Goal: Task Accomplishment & Management: Manage account settings

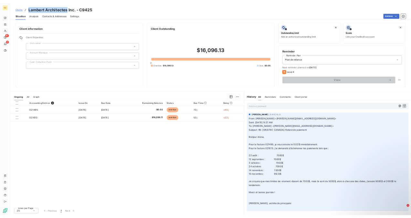
scroll to position [32, 0]
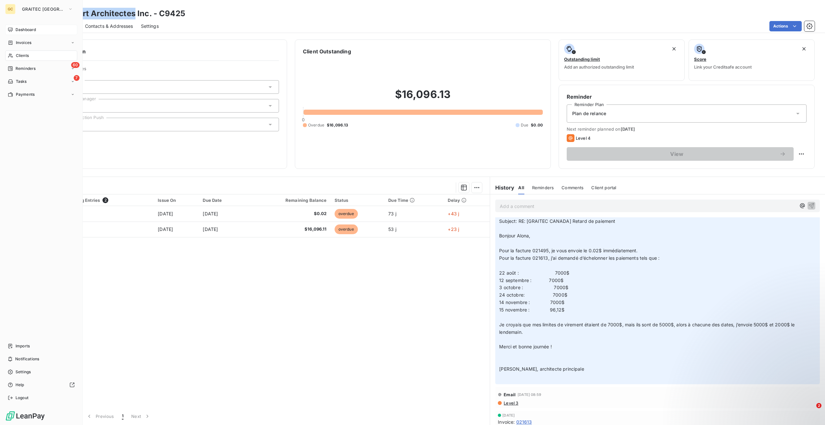
click at [18, 29] on span "Dashboard" at bounding box center [26, 30] width 20 height 6
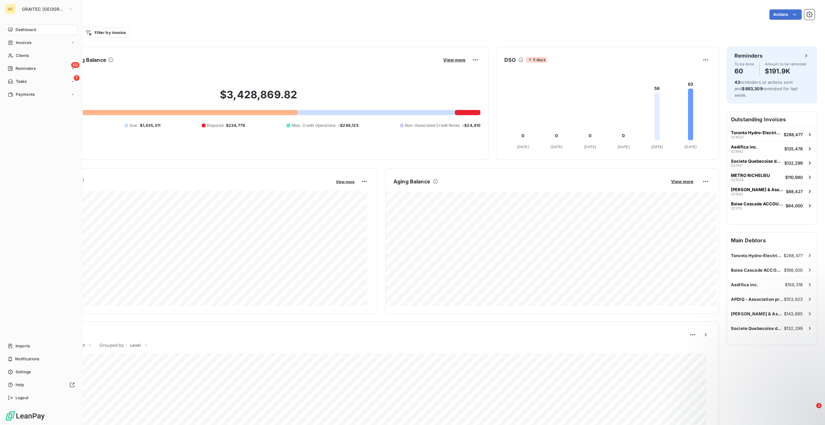
click at [13, 8] on div "GC" at bounding box center [10, 9] width 10 height 10
click at [21, 8] on button "GRAITEC [GEOGRAPHIC_DATA]" at bounding box center [47, 9] width 59 height 10
click at [47, 54] on span "GRAITEC [GEOGRAPHIC_DATA]" at bounding box center [65, 57] width 68 height 6
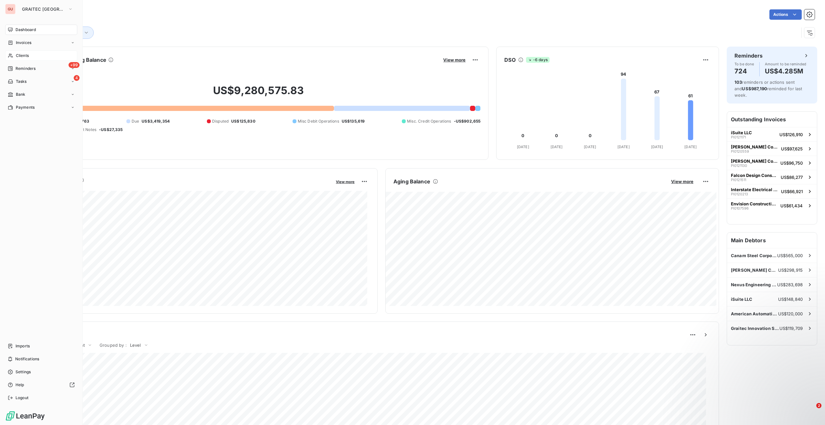
click at [27, 54] on span "Clients" at bounding box center [22, 56] width 13 height 6
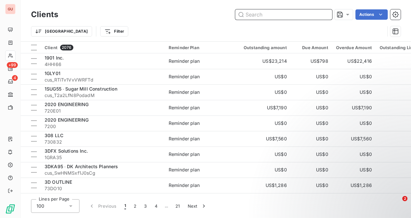
click at [270, 17] on input "text" at bounding box center [283, 14] width 97 height 10
paste input "6BOS34"
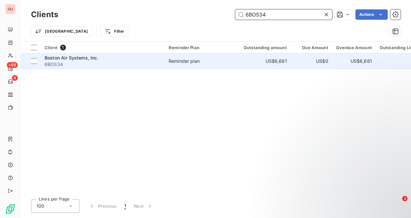
type input "6BOS34"
click at [81, 60] on div "Boston Air Systems, Inc." at bounding box center [103, 58] width 116 height 6
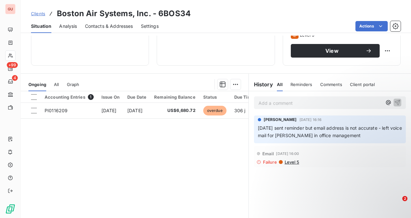
scroll to position [120, 0]
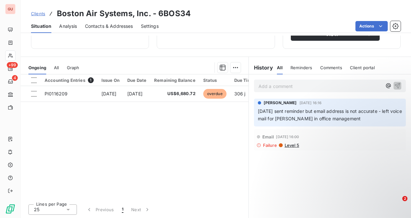
click at [293, 86] on p "Add a comment ﻿" at bounding box center [321, 86] width 124 height 8
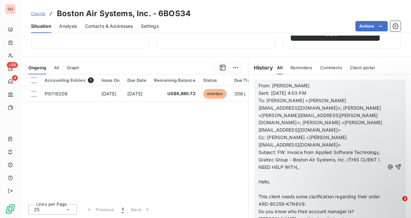
scroll to position [65, 0]
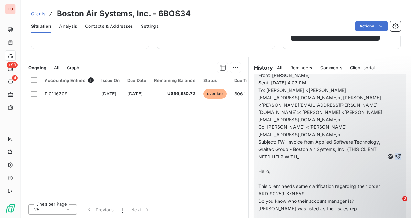
click at [396, 154] on icon "button" at bounding box center [398, 156] width 5 height 5
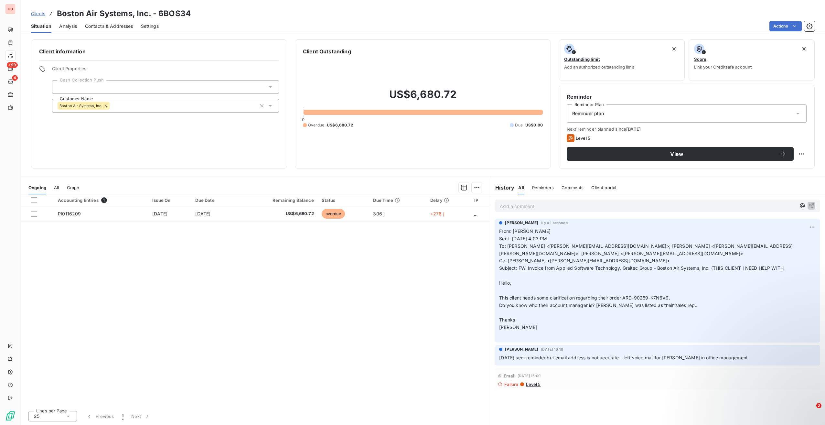
scroll to position [0, 0]
click at [161, 86] on div at bounding box center [165, 87] width 227 height 14
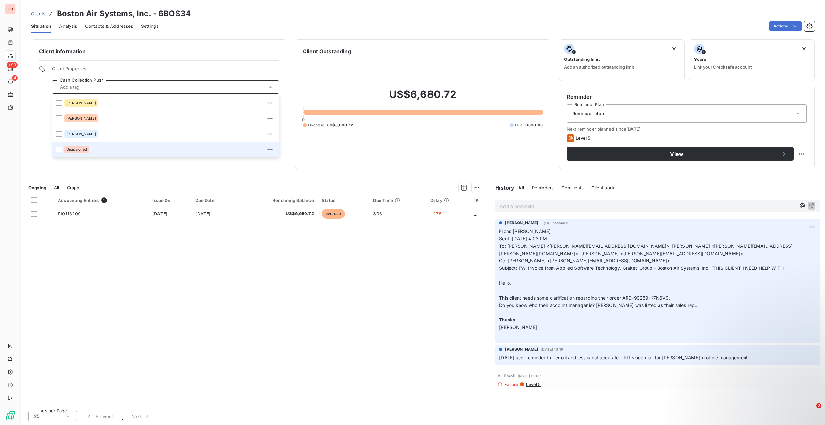
click at [148, 145] on div "Unassigned" at bounding box center [169, 149] width 211 height 10
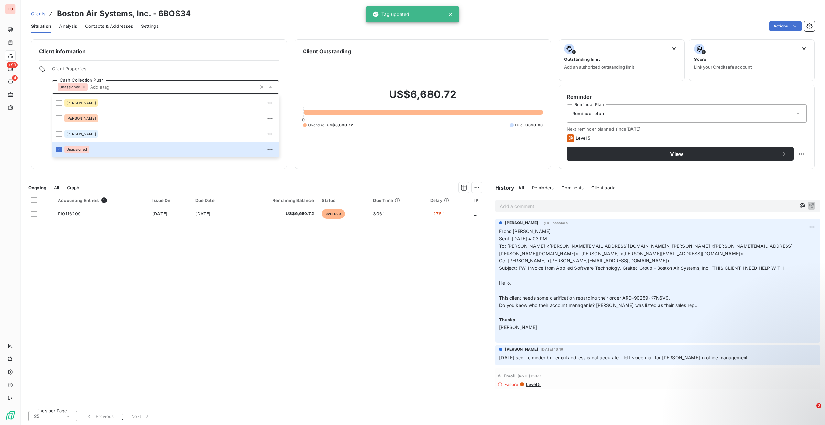
click at [168, 278] on div "Accounting Entries 1 Issue On Due Date Remaining Balance Status Due Time Delay …" at bounding box center [255, 299] width 469 height 211
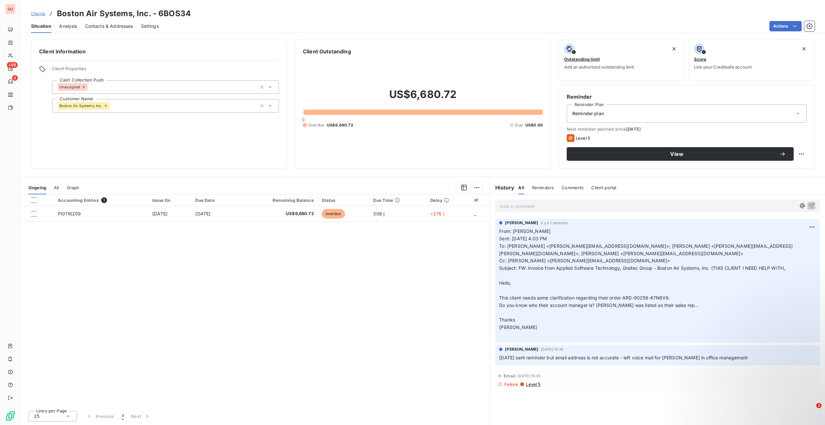
click at [614, 114] on div "Reminder plan" at bounding box center [687, 113] width 240 height 18
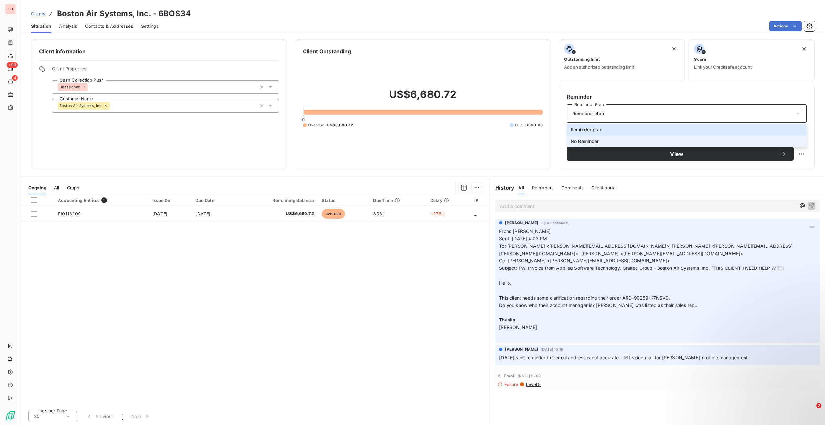
click at [599, 141] on span "No Reminder" at bounding box center [585, 141] width 28 height 6
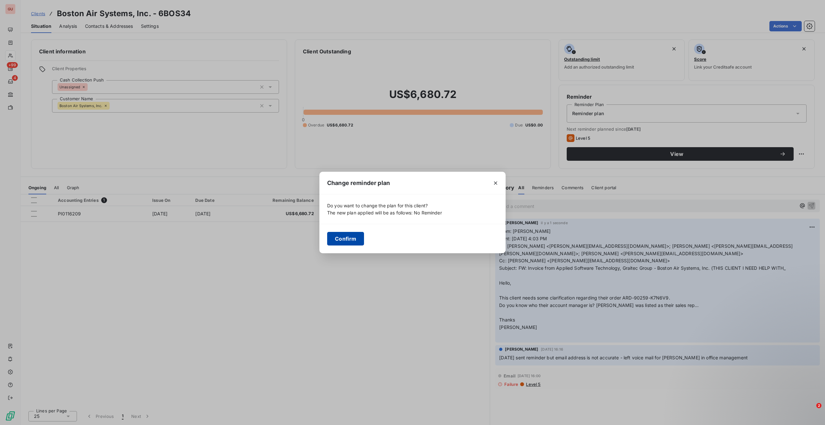
click at [353, 240] on button "Confirm" at bounding box center [345, 239] width 37 height 14
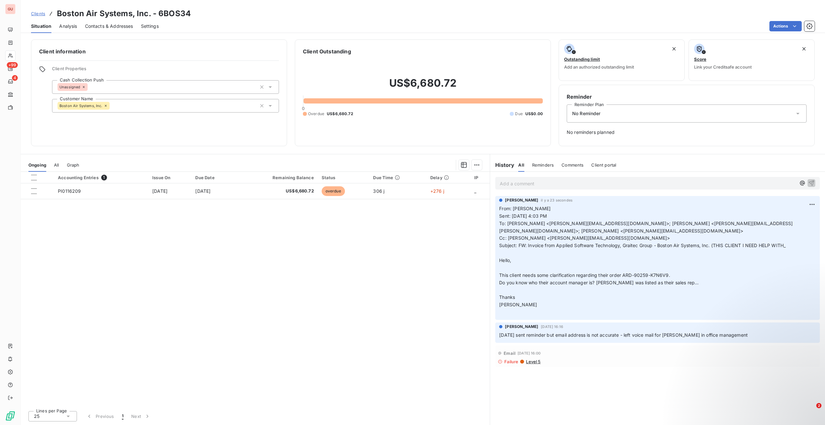
click at [539, 192] on div "Add a comment ﻿" at bounding box center [657, 183] width 335 height 23
click at [539, 184] on p "Add a comment ﻿" at bounding box center [648, 183] width 296 height 8
click at [531, 184] on p "Add a comment ﻿" at bounding box center [648, 183] width 296 height 8
click at [810, 181] on icon "button" at bounding box center [811, 182] width 6 height 6
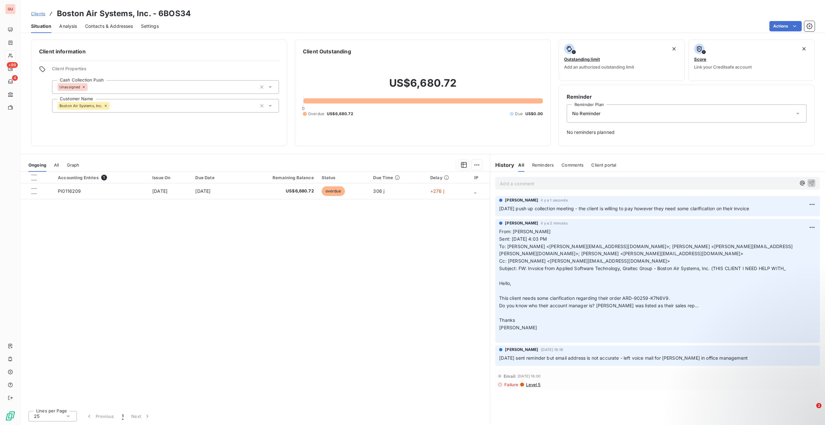
click at [182, 142] on div "Client information Client Properties Cash Collection Push Unassigned Customer N…" at bounding box center [159, 92] width 256 height 107
click at [149, 91] on div "Unassigned" at bounding box center [165, 87] width 227 height 14
click at [258, 25] on div "Actions" at bounding box center [491, 26] width 648 height 10
click at [138, 144] on div "Client information Client Properties Cash Collection Push Unassigned Customer N…" at bounding box center [159, 92] width 256 height 107
